Goal: Use online tool/utility

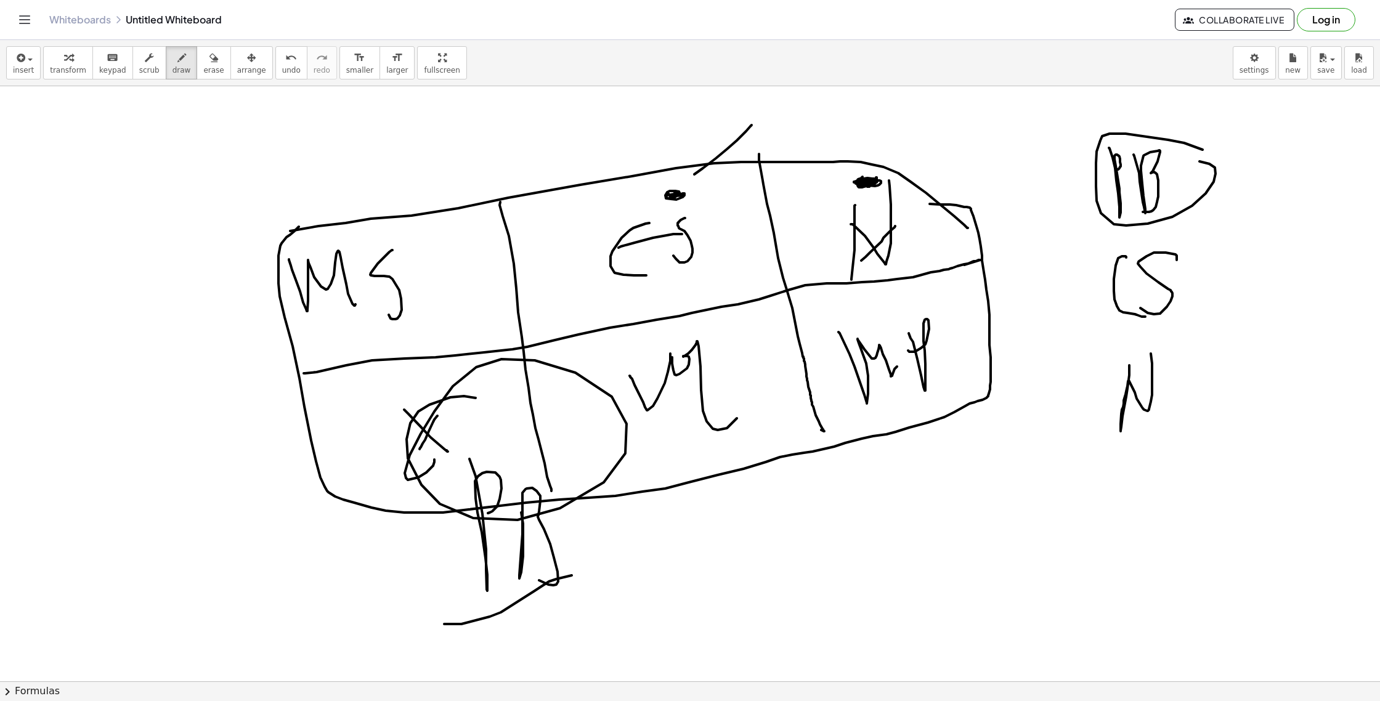
scroll to position [371, 0]
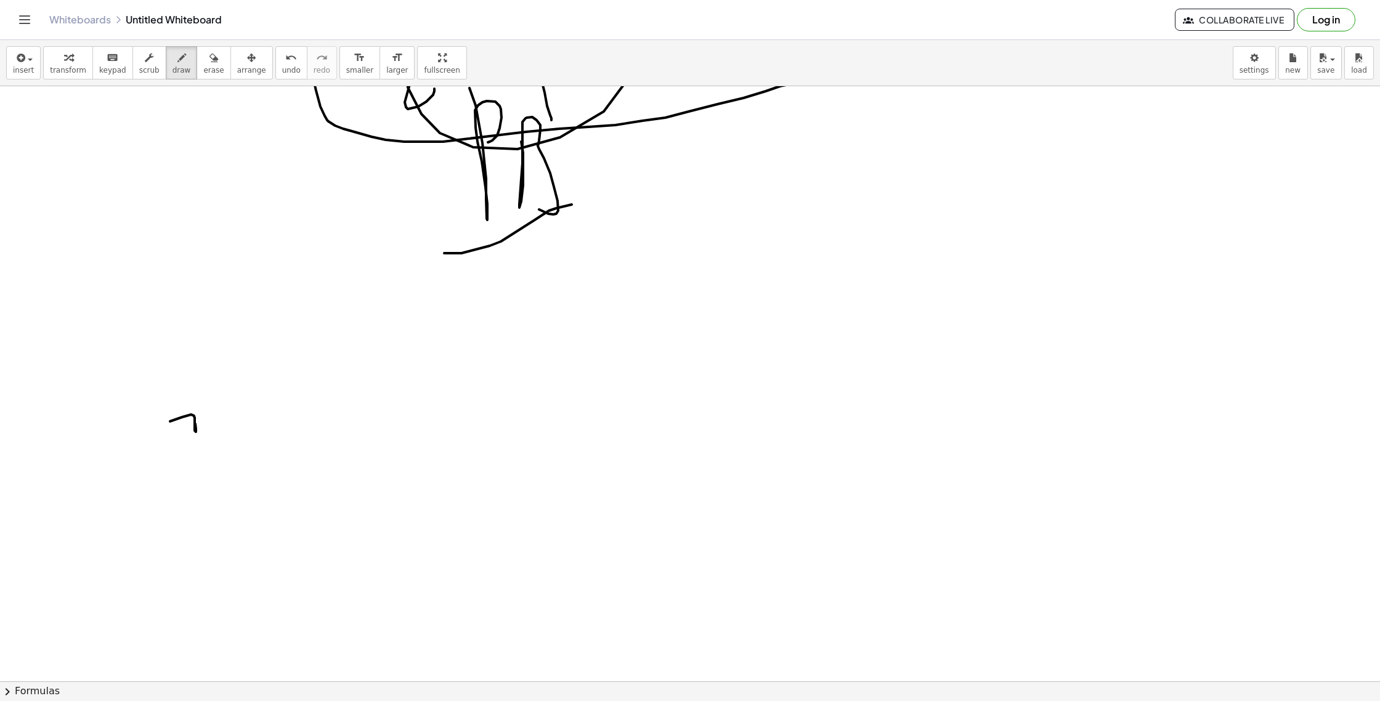
drag, startPoint x: 195, startPoint y: 424, endPoint x: 186, endPoint y: 456, distance: 33.3
click at [176, 462] on div at bounding box center [690, 350] width 1380 height 1270
drag, startPoint x: 213, startPoint y: 373, endPoint x: 219, endPoint y: 487, distance: 114.2
click at [219, 487] on div at bounding box center [690, 350] width 1380 height 1270
drag, startPoint x: 317, startPoint y: 423, endPoint x: 420, endPoint y: 444, distance: 105.6
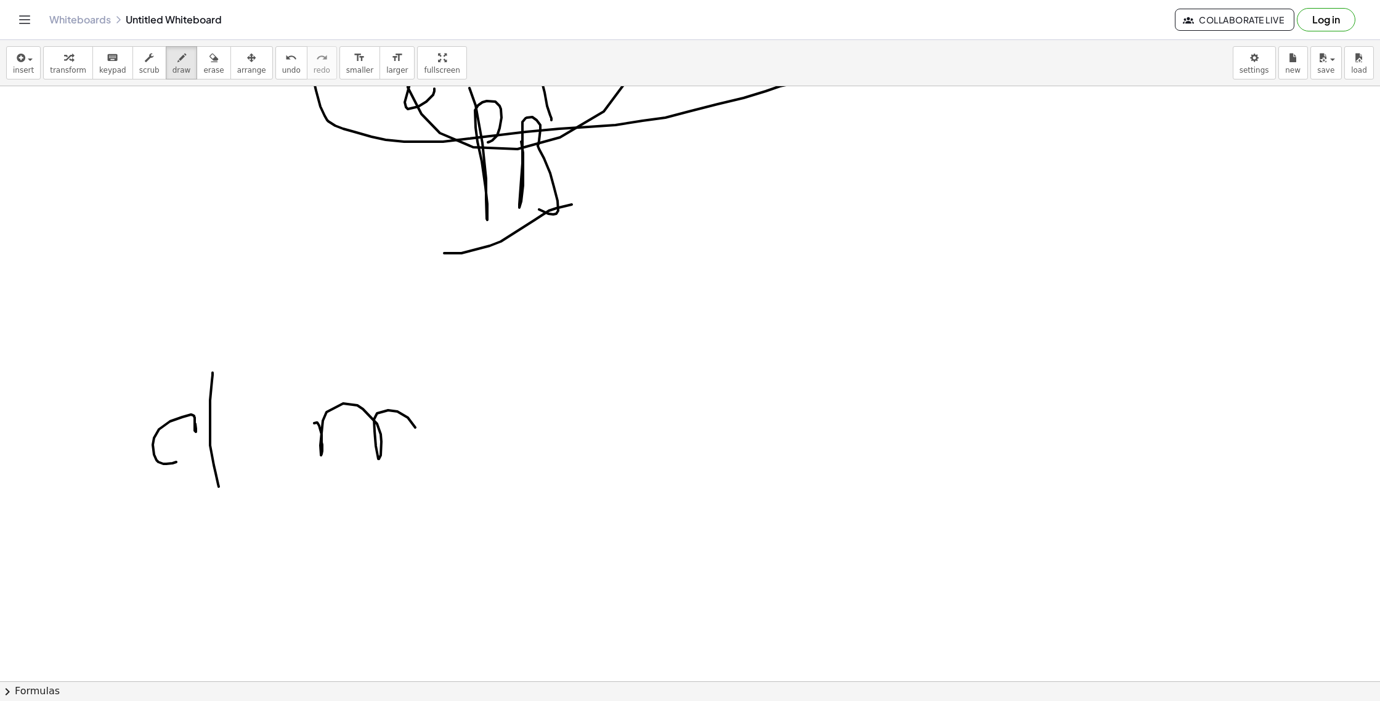
click at [420, 444] on div at bounding box center [690, 350] width 1380 height 1270
drag, startPoint x: 463, startPoint y: 365, endPoint x: 464, endPoint y: 447, distance: 81.3
click at [460, 447] on div at bounding box center [690, 350] width 1380 height 1270
drag, startPoint x: 590, startPoint y: 416, endPoint x: 628, endPoint y: 427, distance: 39.6
click at [625, 428] on div at bounding box center [690, 350] width 1380 height 1270
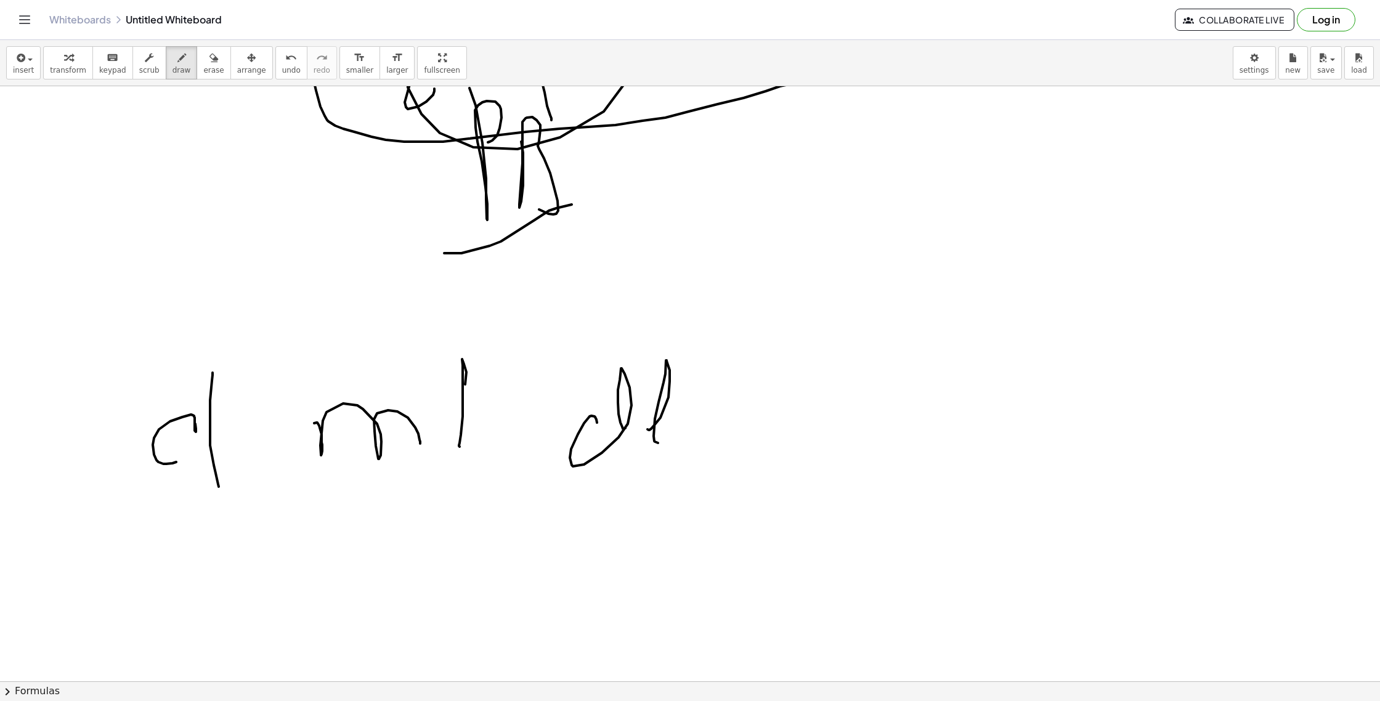
drag, startPoint x: 649, startPoint y: 430, endPoint x: 696, endPoint y: 445, distance: 48.5
click at [672, 444] on div at bounding box center [690, 350] width 1380 height 1270
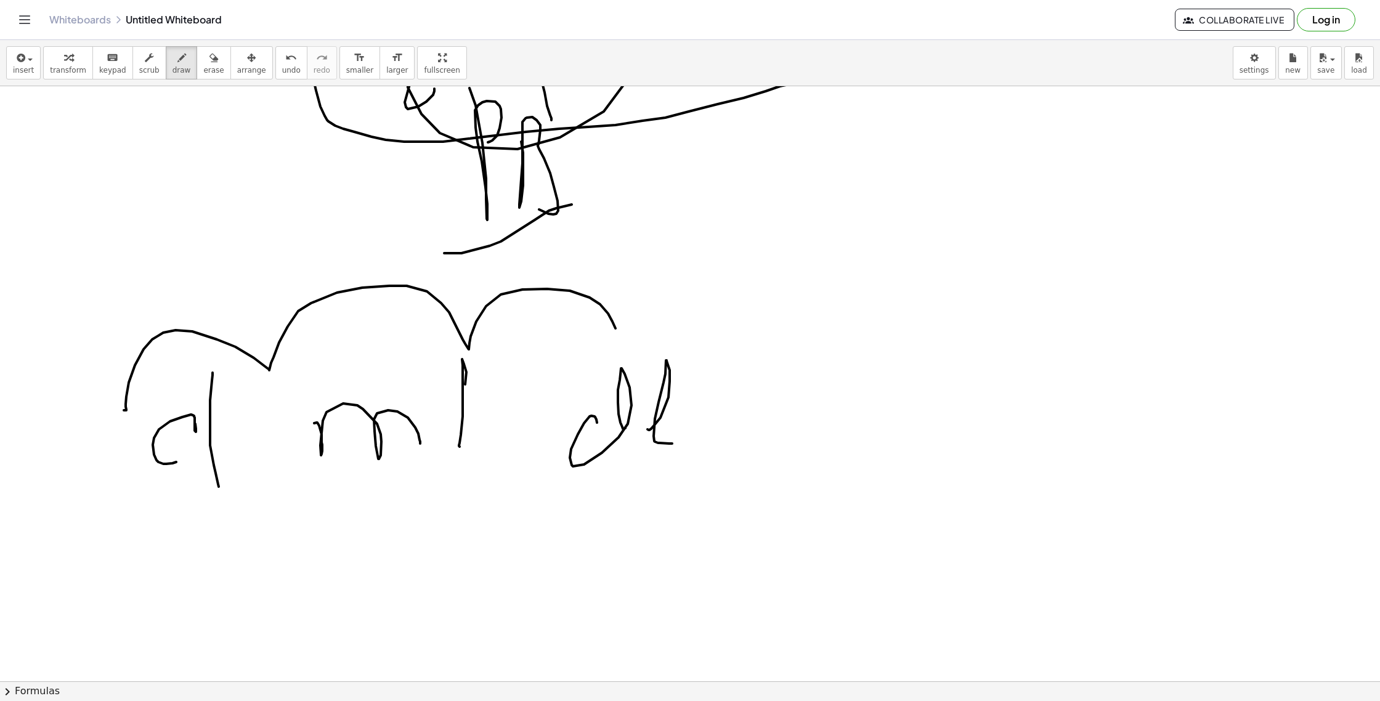
drag, startPoint x: 126, startPoint y: 410, endPoint x: 591, endPoint y: 327, distance: 472.6
click at [615, 330] on div at bounding box center [690, 350] width 1380 height 1270
drag, startPoint x: 149, startPoint y: 278, endPoint x: 157, endPoint y: 272, distance: 10.1
click at [161, 291] on div at bounding box center [690, 350] width 1380 height 1270
drag, startPoint x: 155, startPoint y: 271, endPoint x: 190, endPoint y: 269, distance: 35.2
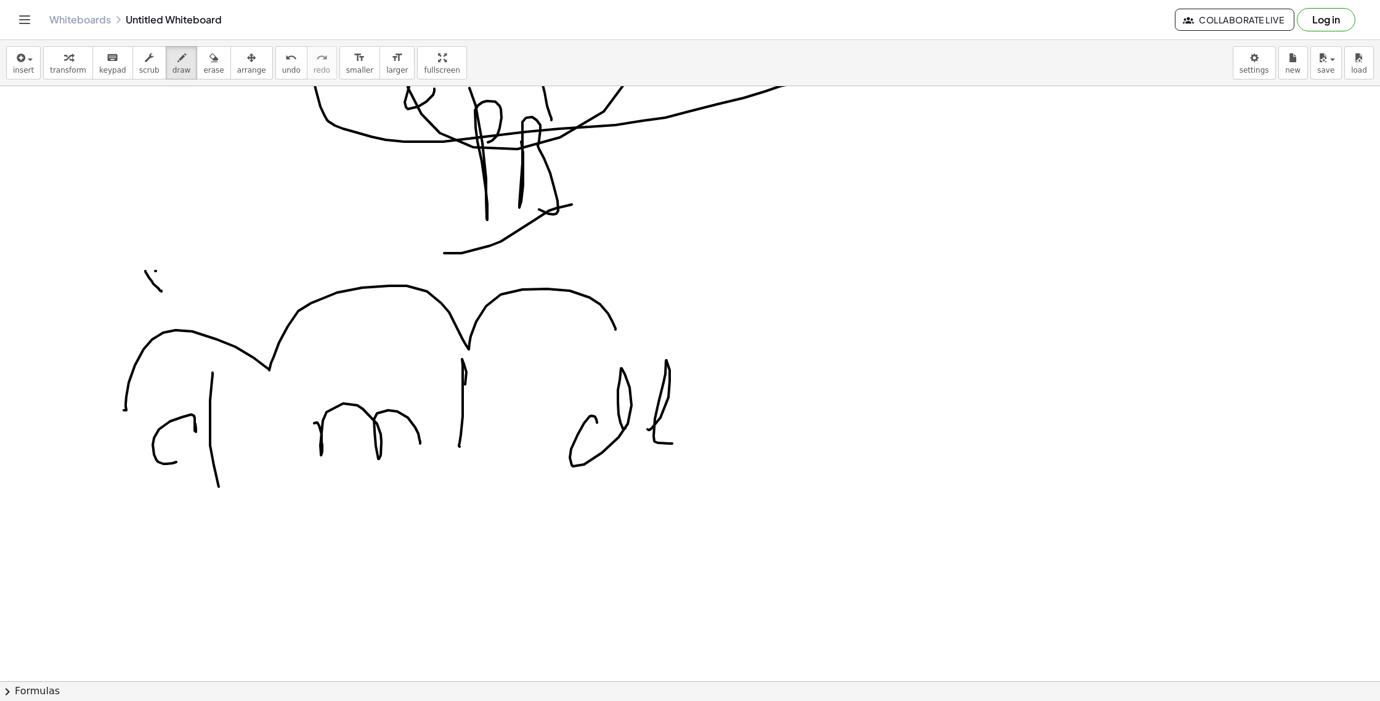
click at [125, 298] on div at bounding box center [690, 350] width 1380 height 1270
click at [222, 296] on div at bounding box center [690, 350] width 1380 height 1270
drag, startPoint x: 238, startPoint y: 291, endPoint x: 234, endPoint y: 267, distance: 25.0
click at [214, 273] on div at bounding box center [690, 350] width 1380 height 1270
drag, startPoint x: 276, startPoint y: 270, endPoint x: 367, endPoint y: 256, distance: 92.2
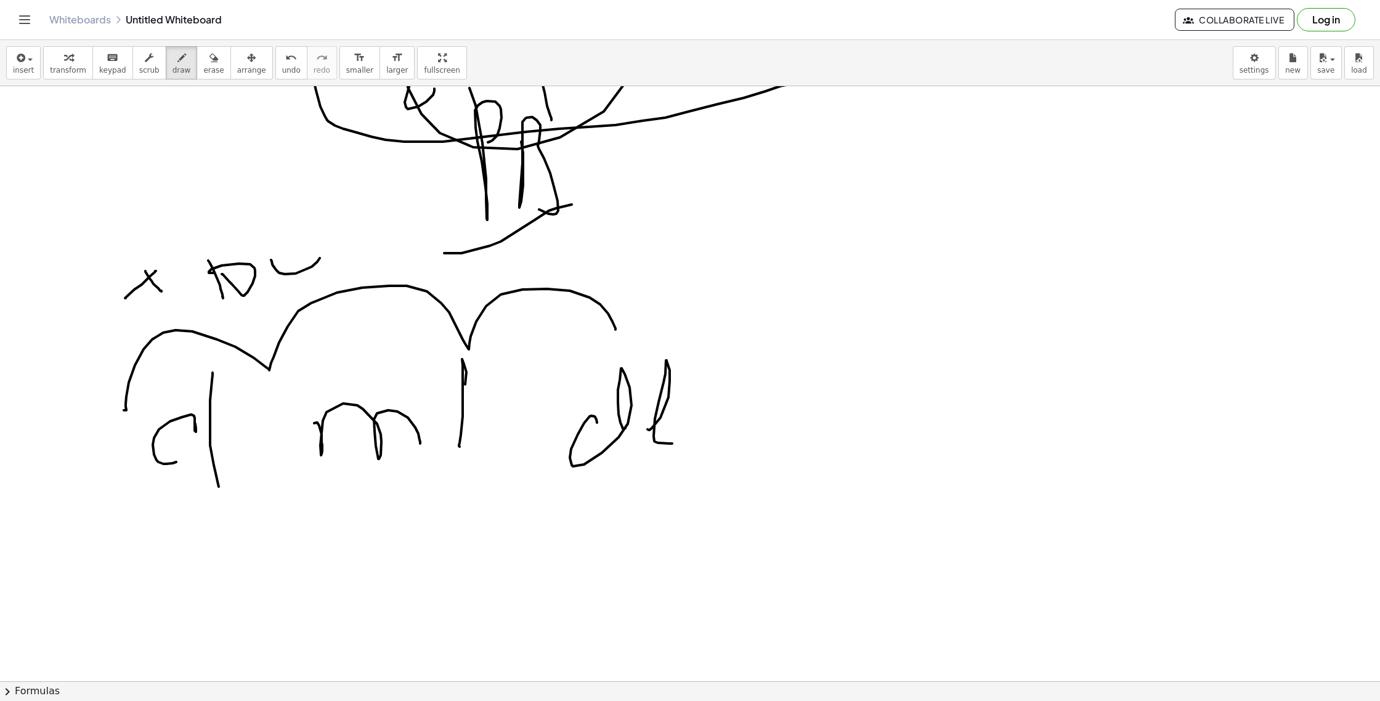
click at [308, 243] on div at bounding box center [690, 350] width 1380 height 1270
drag, startPoint x: 421, startPoint y: 256, endPoint x: 474, endPoint y: 256, distance: 53.0
click at [474, 258] on div at bounding box center [690, 350] width 1380 height 1270
drag, startPoint x: 504, startPoint y: 283, endPoint x: 534, endPoint y: 253, distance: 42.7
click at [526, 261] on div at bounding box center [690, 350] width 1380 height 1270
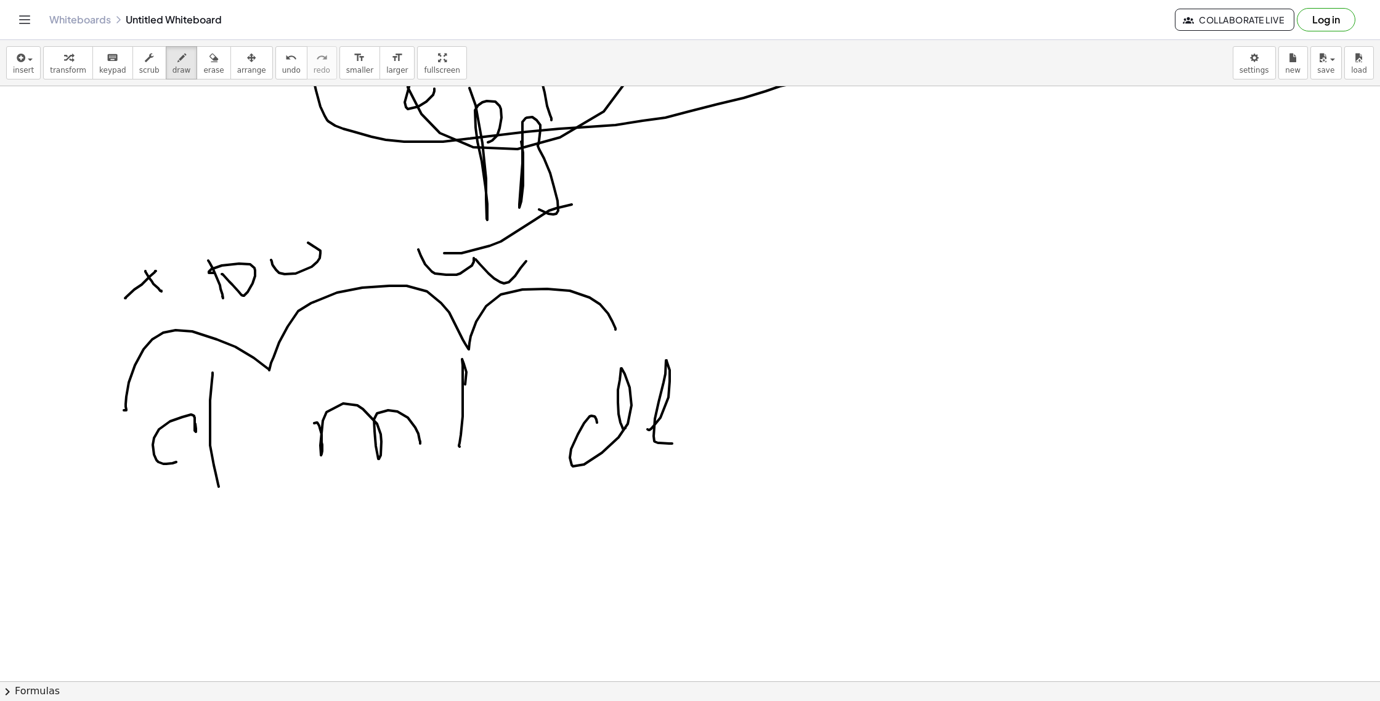
drag, startPoint x: 540, startPoint y: 248, endPoint x: 594, endPoint y: 242, distance: 54.0
click at [595, 243] on div at bounding box center [690, 350] width 1380 height 1270
drag, startPoint x: 549, startPoint y: 449, endPoint x: 441, endPoint y: 458, distance: 108.3
click at [435, 449] on div at bounding box center [690, 350] width 1380 height 1270
drag, startPoint x: 402, startPoint y: 492, endPoint x: 322, endPoint y: 446, distance: 91.6
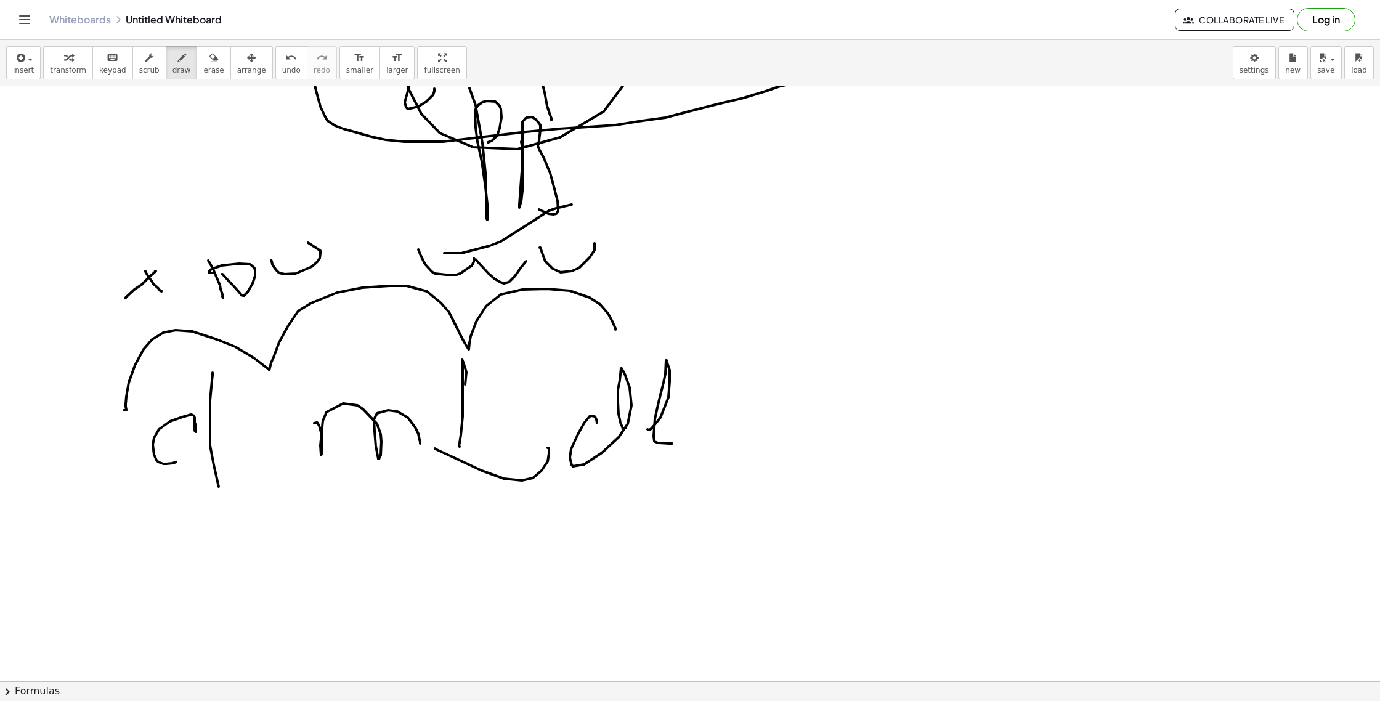
click at [322, 446] on div at bounding box center [690, 350] width 1380 height 1270
drag, startPoint x: 148, startPoint y: 532, endPoint x: 245, endPoint y: 519, distance: 97.0
click at [137, 519] on div at bounding box center [690, 350] width 1380 height 1270
drag, startPoint x: 481, startPoint y: 491, endPoint x: 505, endPoint y: 508, distance: 29.2
click at [486, 538] on div at bounding box center [690, 350] width 1380 height 1270
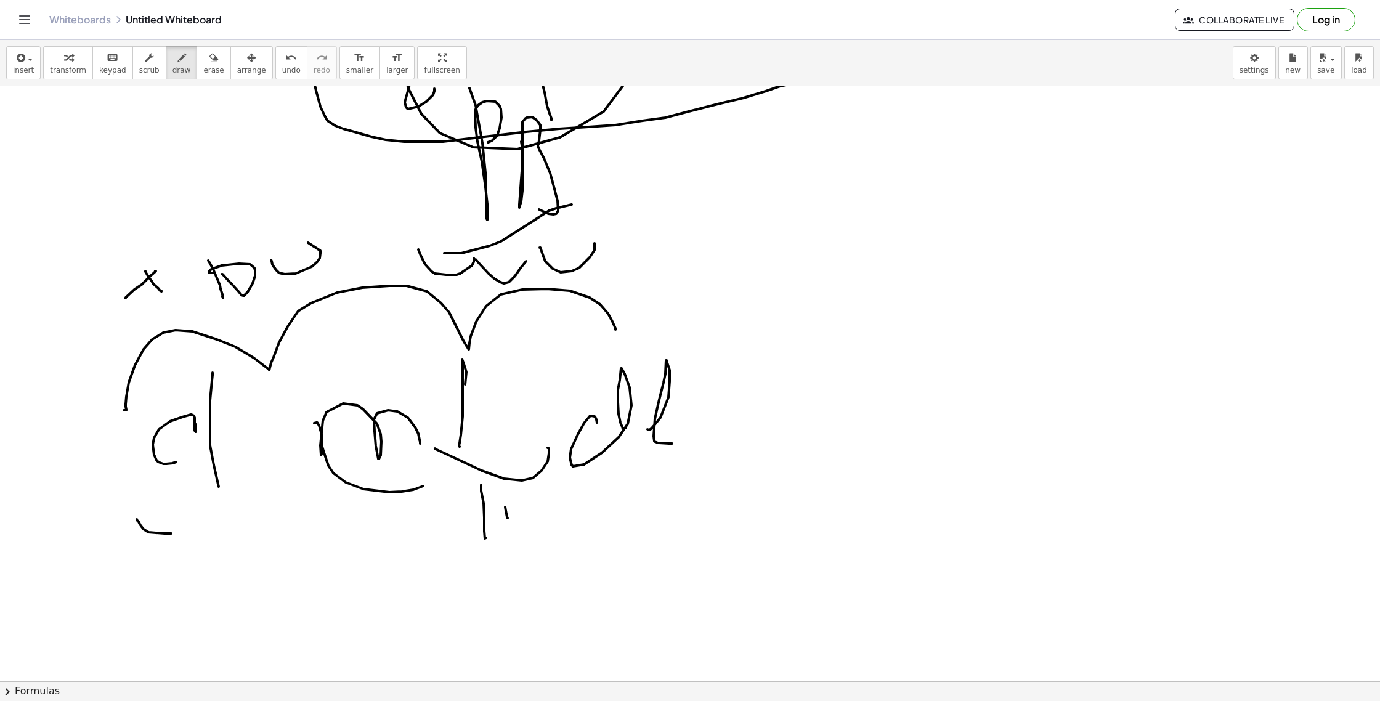
drag, startPoint x: 508, startPoint y: 518, endPoint x: 419, endPoint y: 511, distance: 89.0
click at [481, 479] on div at bounding box center [690, 350] width 1380 height 1270
drag, startPoint x: 351, startPoint y: 525, endPoint x: 360, endPoint y: 531, distance: 11.1
click at [355, 537] on div at bounding box center [690, 350] width 1380 height 1270
drag, startPoint x: 366, startPoint y: 521, endPoint x: 392, endPoint y: 516, distance: 26.8
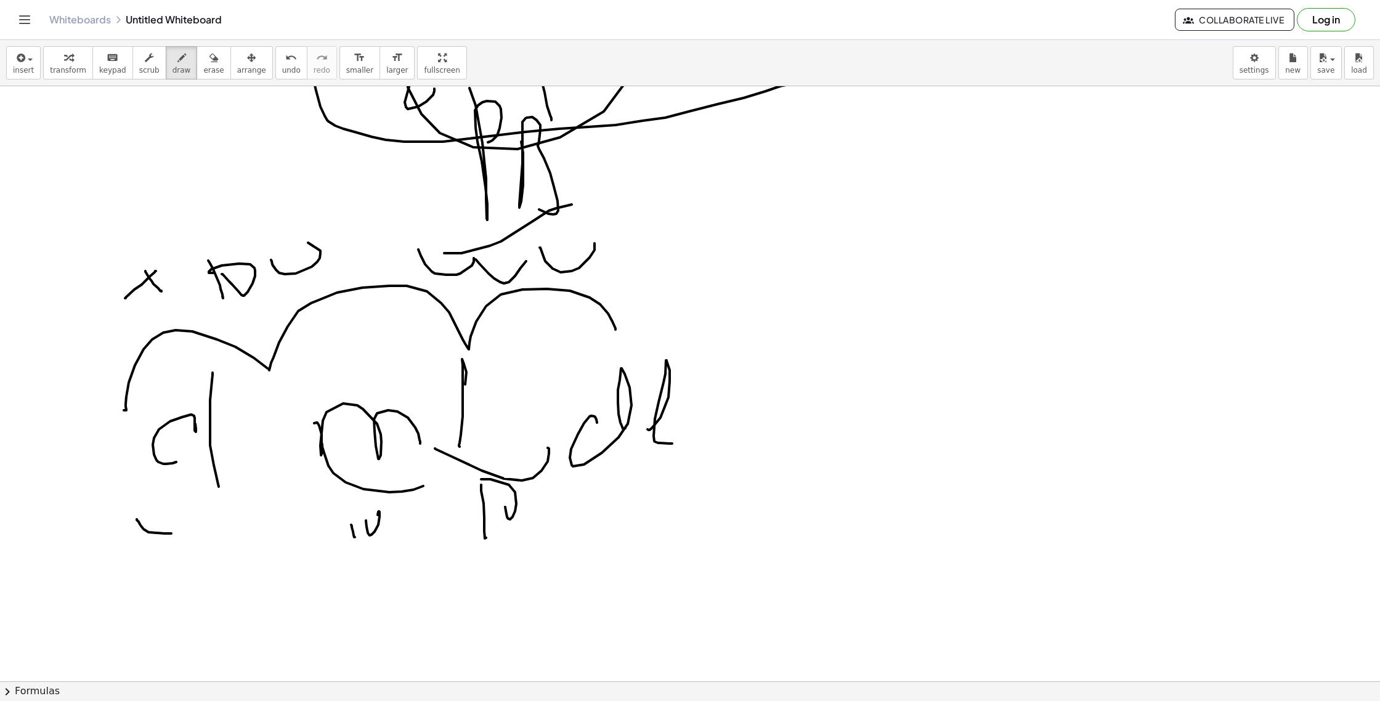
click at [388, 521] on div at bounding box center [690, 350] width 1380 height 1270
drag, startPoint x: 397, startPoint y: 524, endPoint x: 284, endPoint y: 533, distance: 113.1
click at [393, 499] on div at bounding box center [690, 350] width 1380 height 1270
drag, startPoint x: 88, startPoint y: 598, endPoint x: 97, endPoint y: 594, distance: 9.6
click at [89, 599] on div at bounding box center [690, 350] width 1380 height 1270
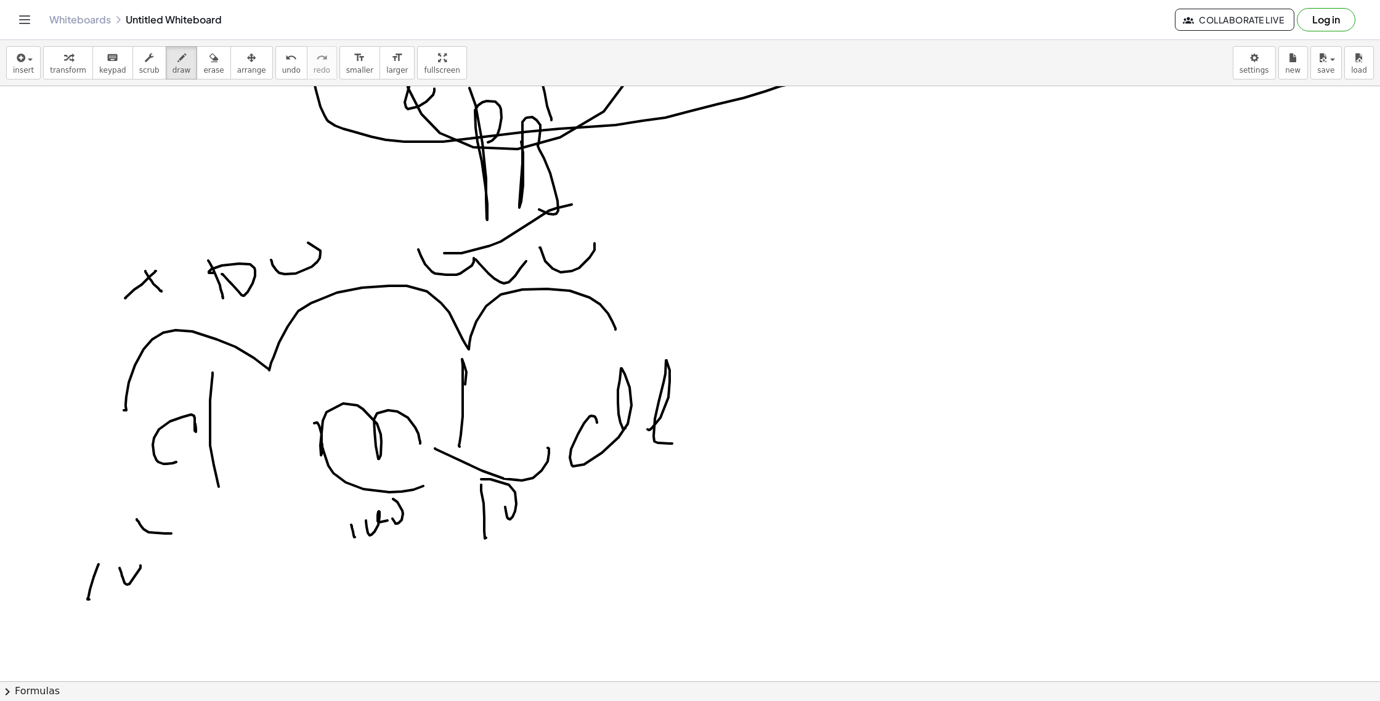
drag, startPoint x: 129, startPoint y: 584, endPoint x: 179, endPoint y: 556, distance: 56.6
click at [117, 559] on div at bounding box center [690, 350] width 1380 height 1270
drag, startPoint x: 179, startPoint y: 556, endPoint x: 194, endPoint y: 542, distance: 20.9
click at [198, 545] on div at bounding box center [690, 350] width 1380 height 1270
drag, startPoint x: 224, startPoint y: 573, endPoint x: 275, endPoint y: 521, distance: 73.2
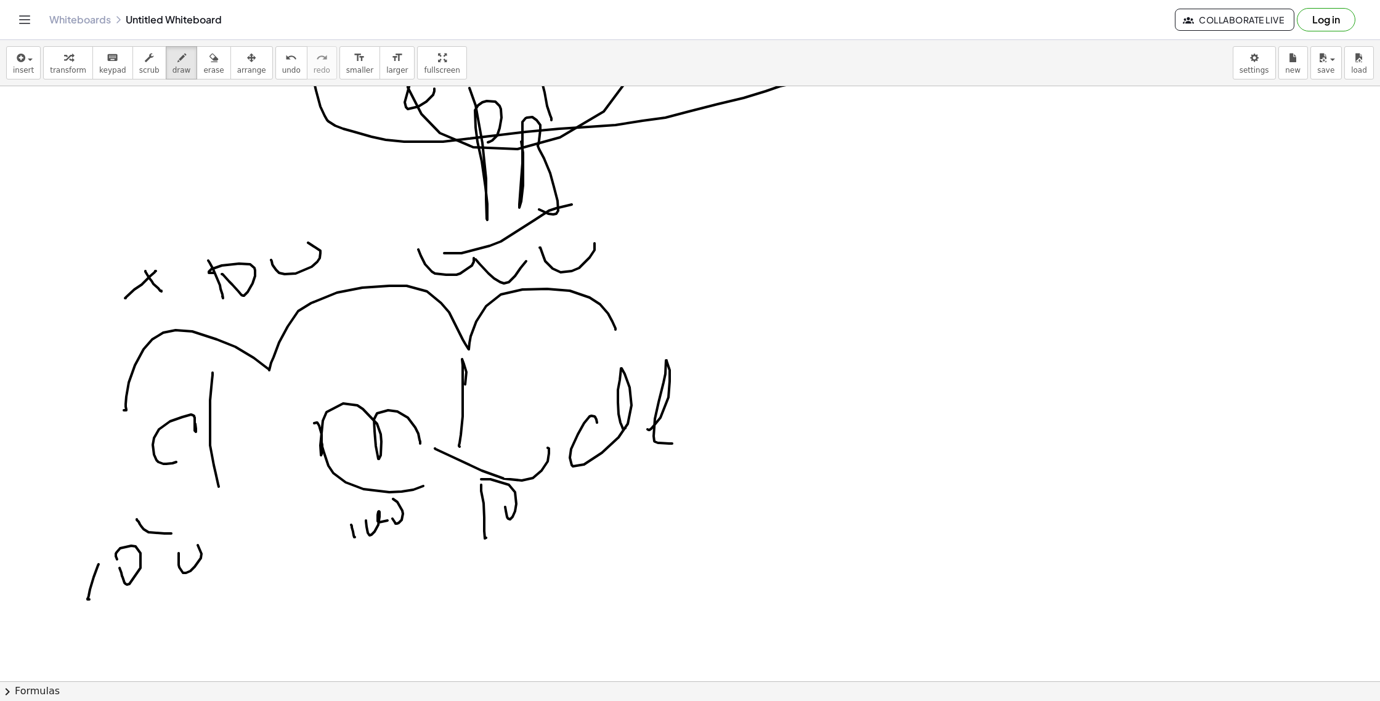
click at [279, 521] on div at bounding box center [690, 350] width 1380 height 1270
drag, startPoint x: 190, startPoint y: 685, endPoint x: 577, endPoint y: 503, distance: 427.7
click at [532, 518] on div "insert select one: Math Expression Function Text Youtube Video Graphing Geometr…" at bounding box center [690, 370] width 1380 height 661
drag, startPoint x: 599, startPoint y: 606, endPoint x: 850, endPoint y: 535, distance: 260.4
click at [847, 527] on div at bounding box center [690, 350] width 1380 height 1270
